Goal: Navigation & Orientation: Find specific page/section

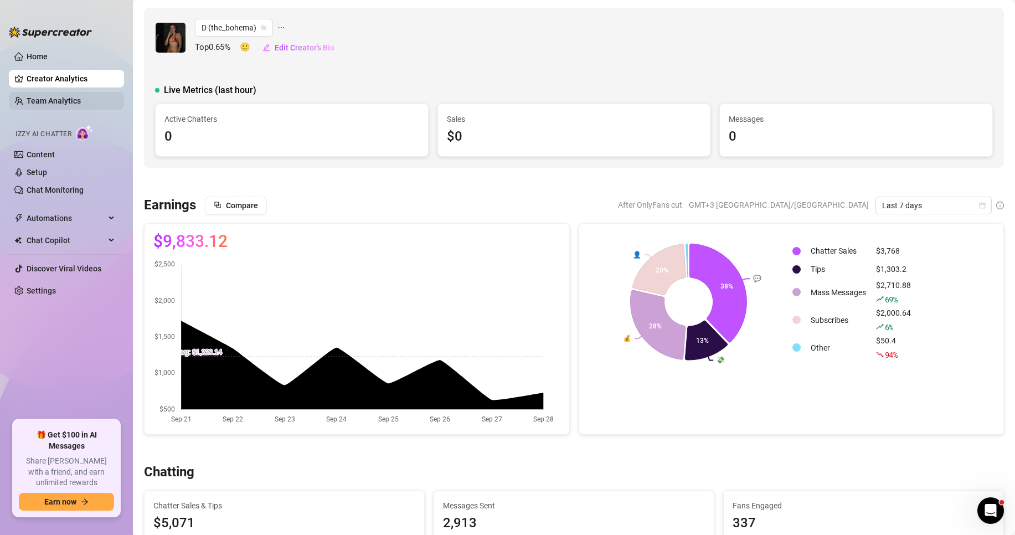
click at [70, 100] on link "Team Analytics" at bounding box center [54, 100] width 54 height 9
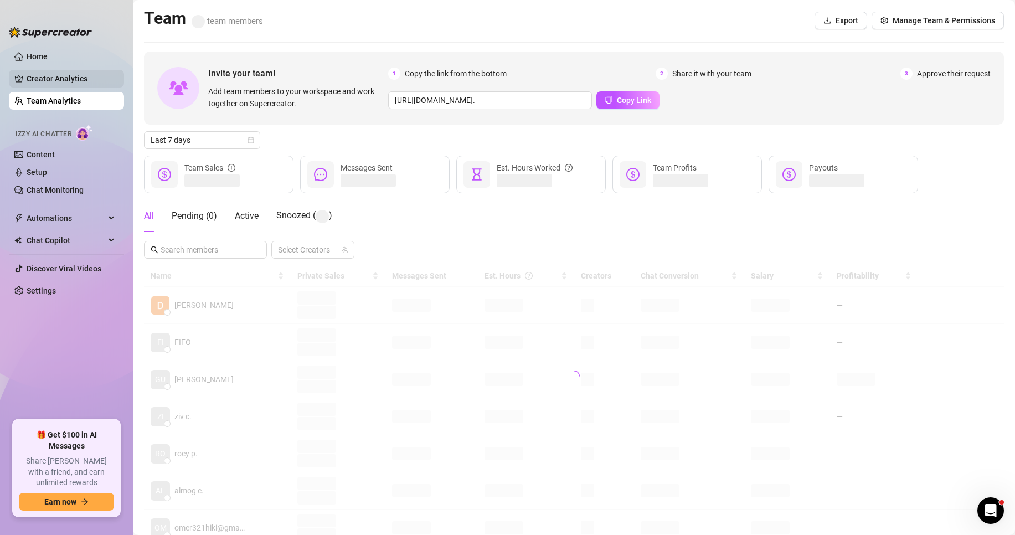
click at [74, 80] on link "Creator Analytics" at bounding box center [71, 79] width 89 height 18
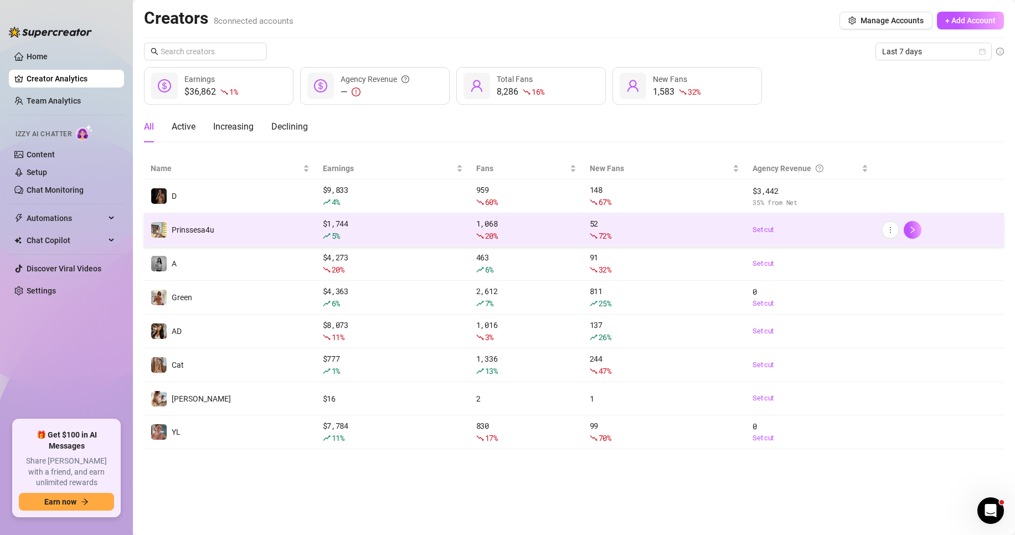
click at [278, 230] on td "Prinssesa4u" at bounding box center [230, 230] width 172 height 34
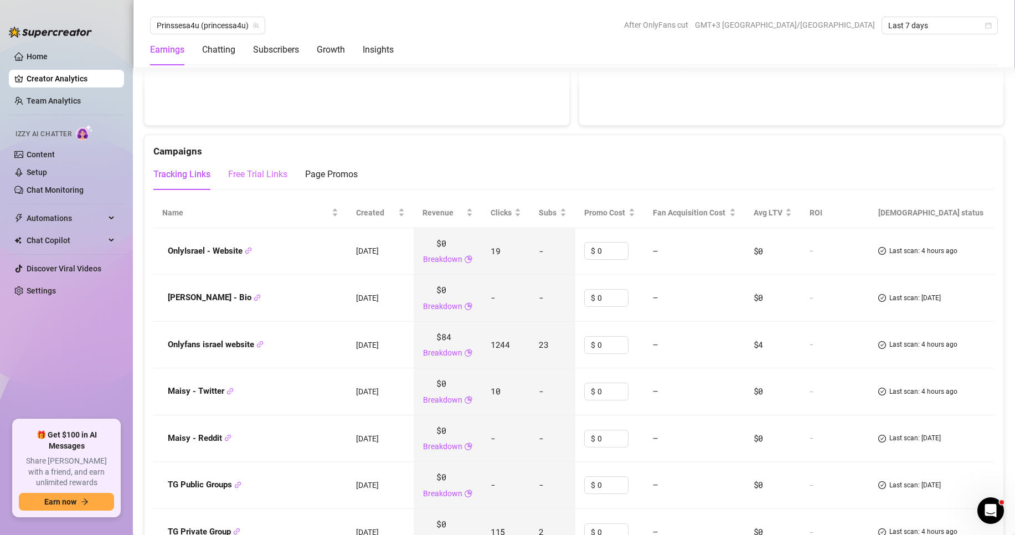
scroll to position [886, 0]
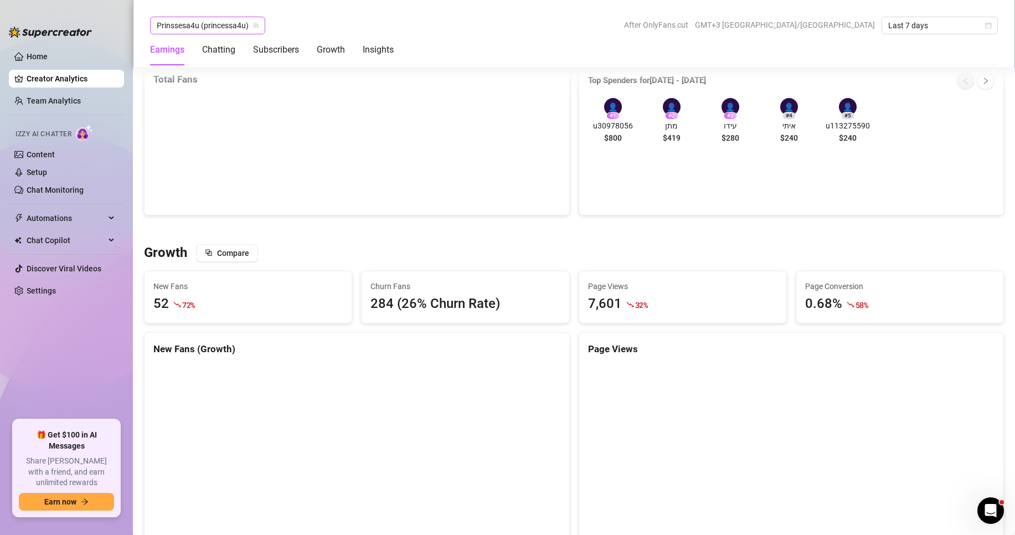
click at [212, 29] on span "Prinssesa4u (princessa4u)" at bounding box center [208, 25] width 102 height 17
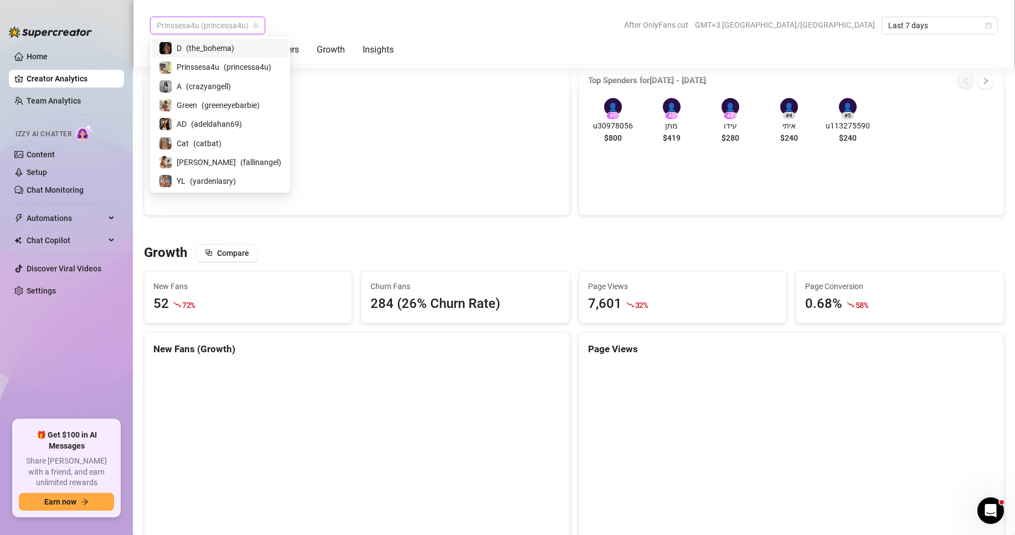
click at [214, 54] on span "( the_bohema )" at bounding box center [210, 48] width 48 height 12
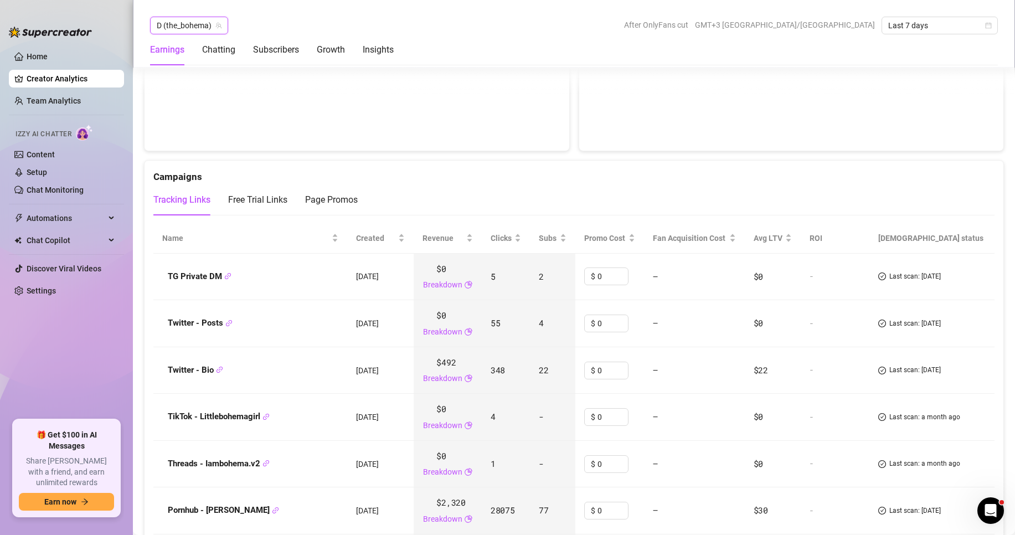
scroll to position [1328, 0]
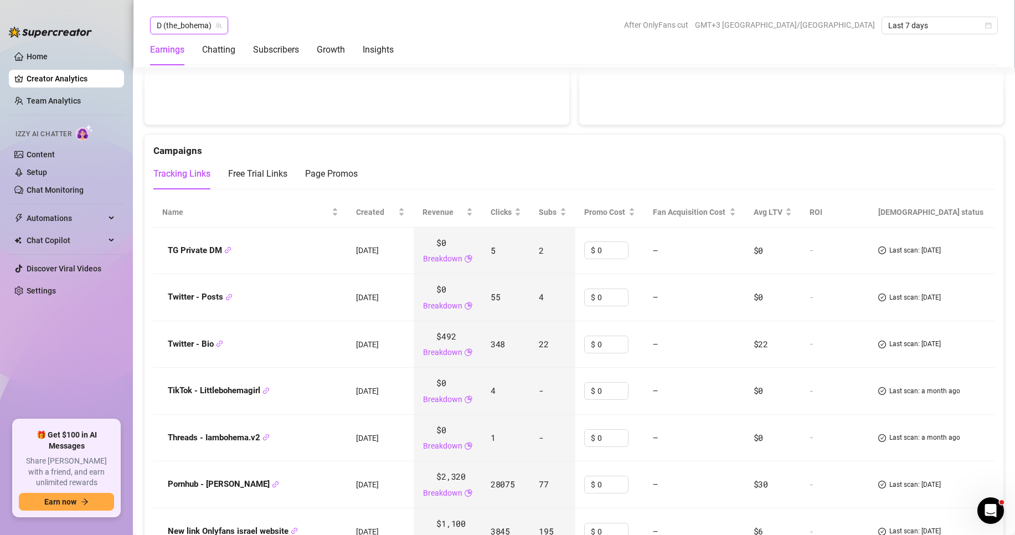
click at [200, 27] on span "D (the_bohema)" at bounding box center [189, 25] width 65 height 17
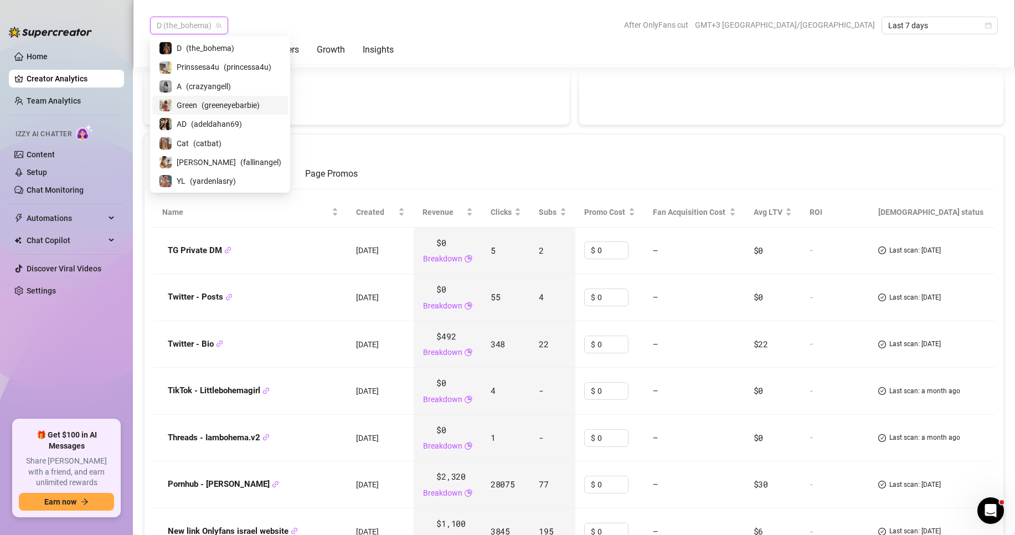
click at [208, 113] on div "Green ( greeneyebarbie )" at bounding box center [220, 105] width 136 height 19
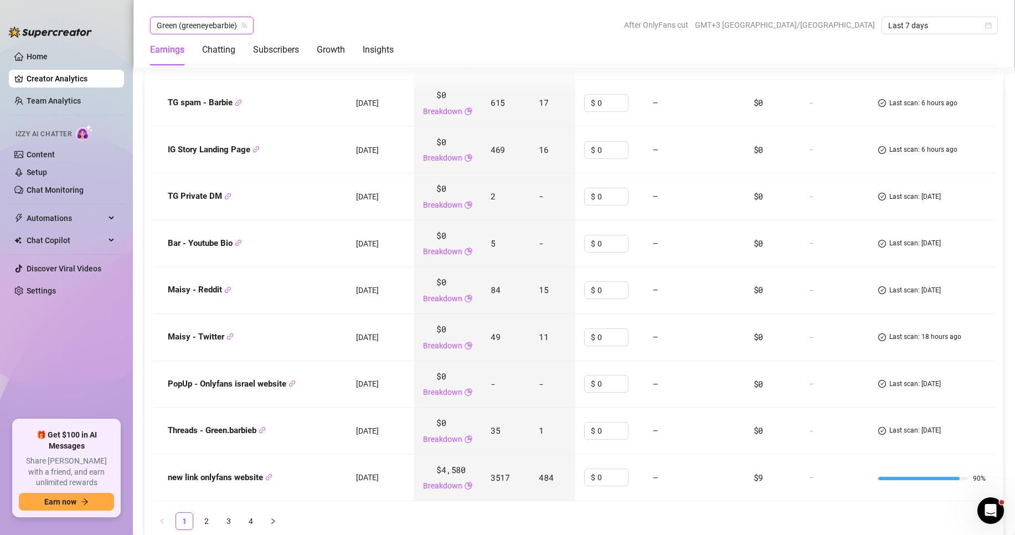
scroll to position [1523, 0]
